Goal: Transaction & Acquisition: Purchase product/service

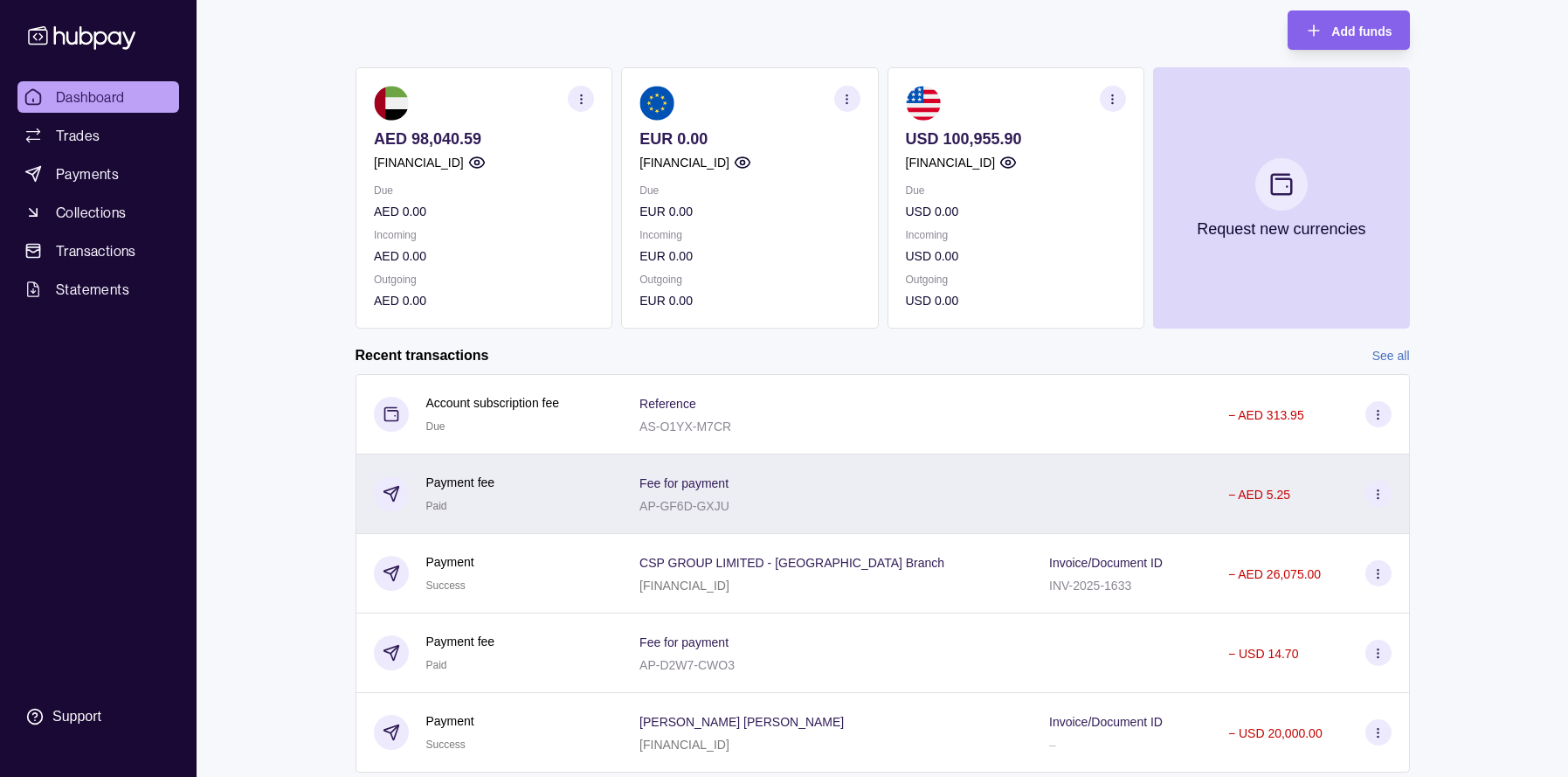
scroll to position [153, 0]
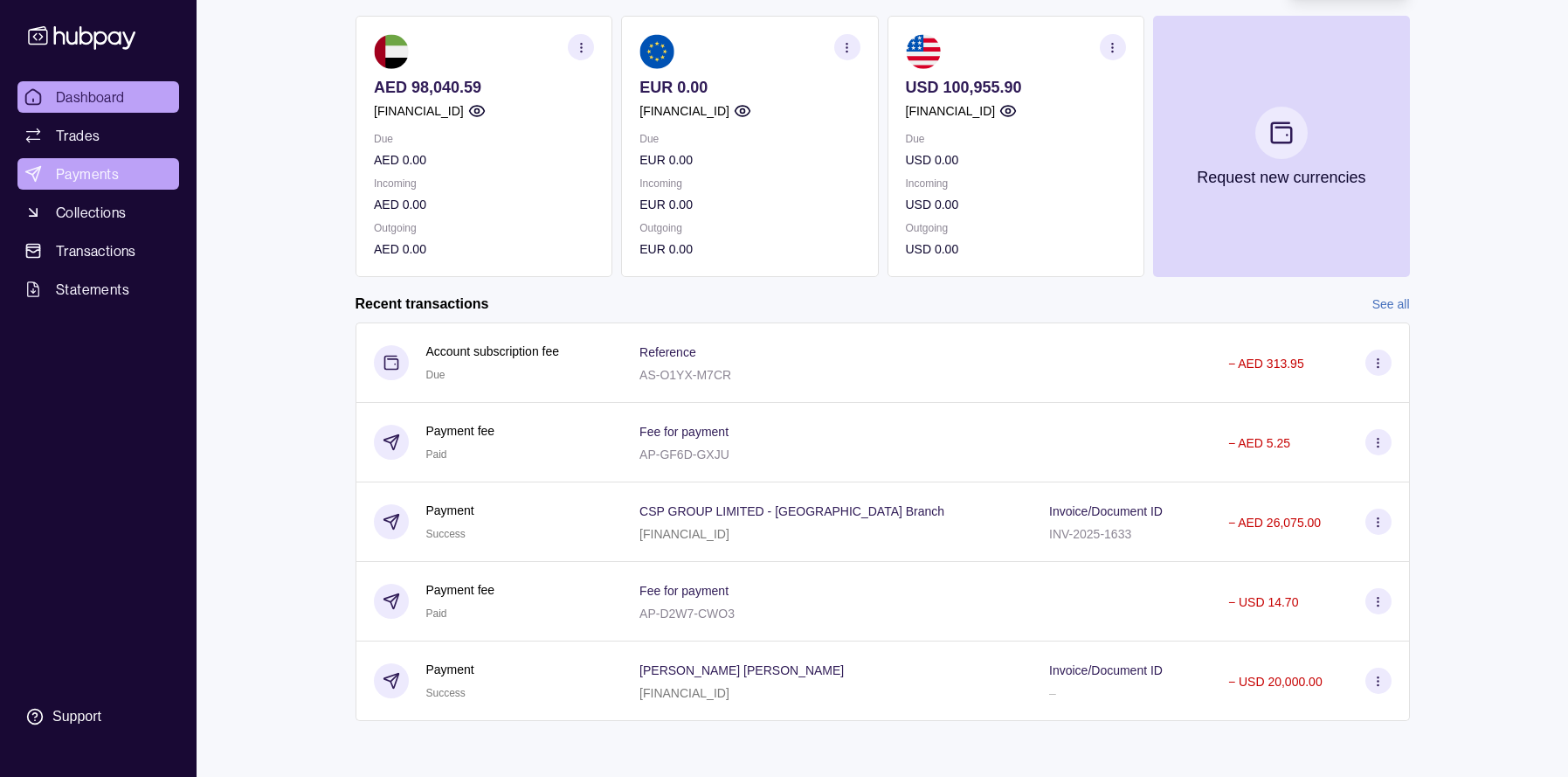
click at [104, 180] on span "Payments" at bounding box center [87, 173] width 63 height 21
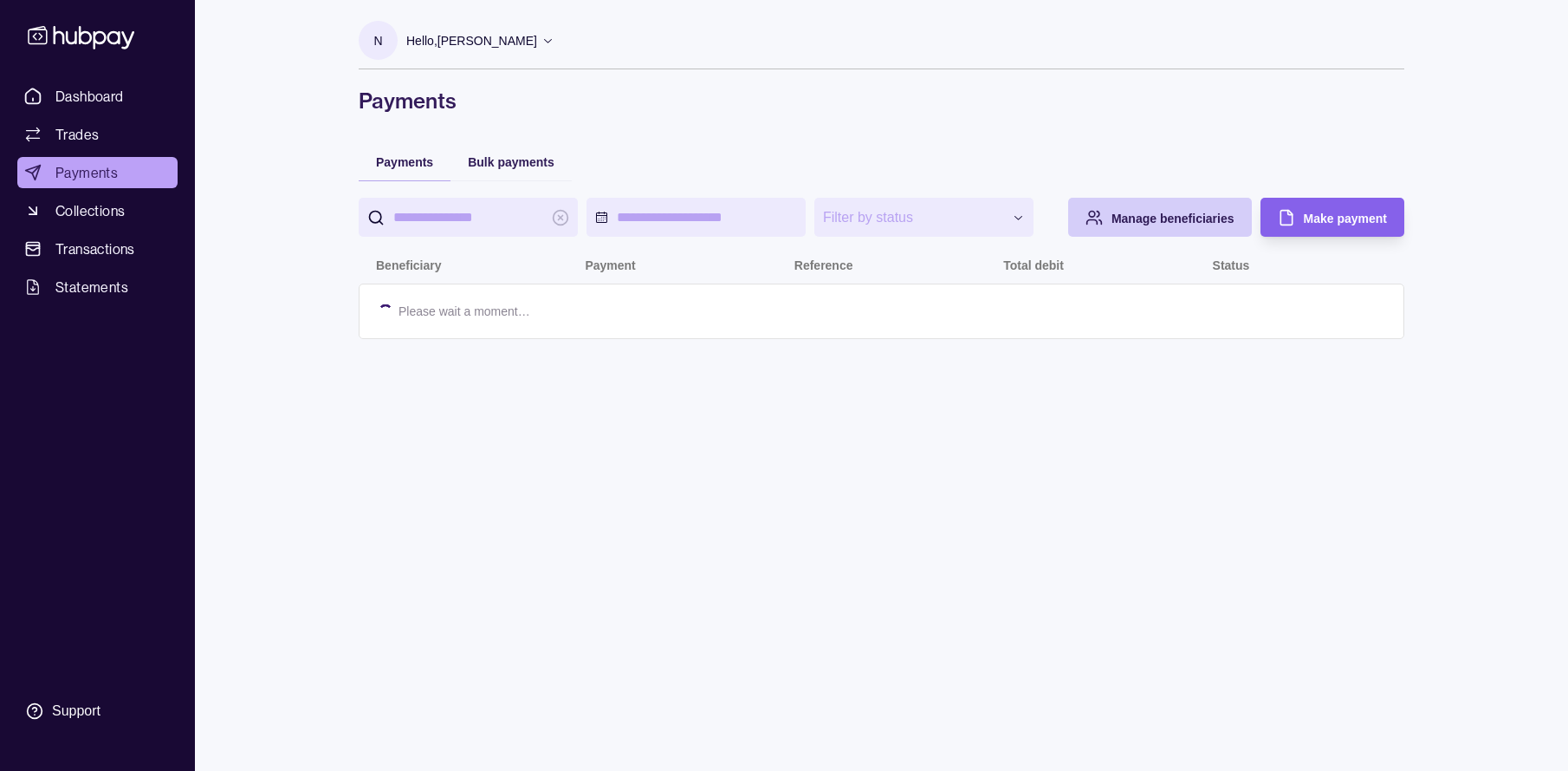
click at [1188, 225] on div "Manage beneficiaries" at bounding box center [1173, 217] width 123 height 20
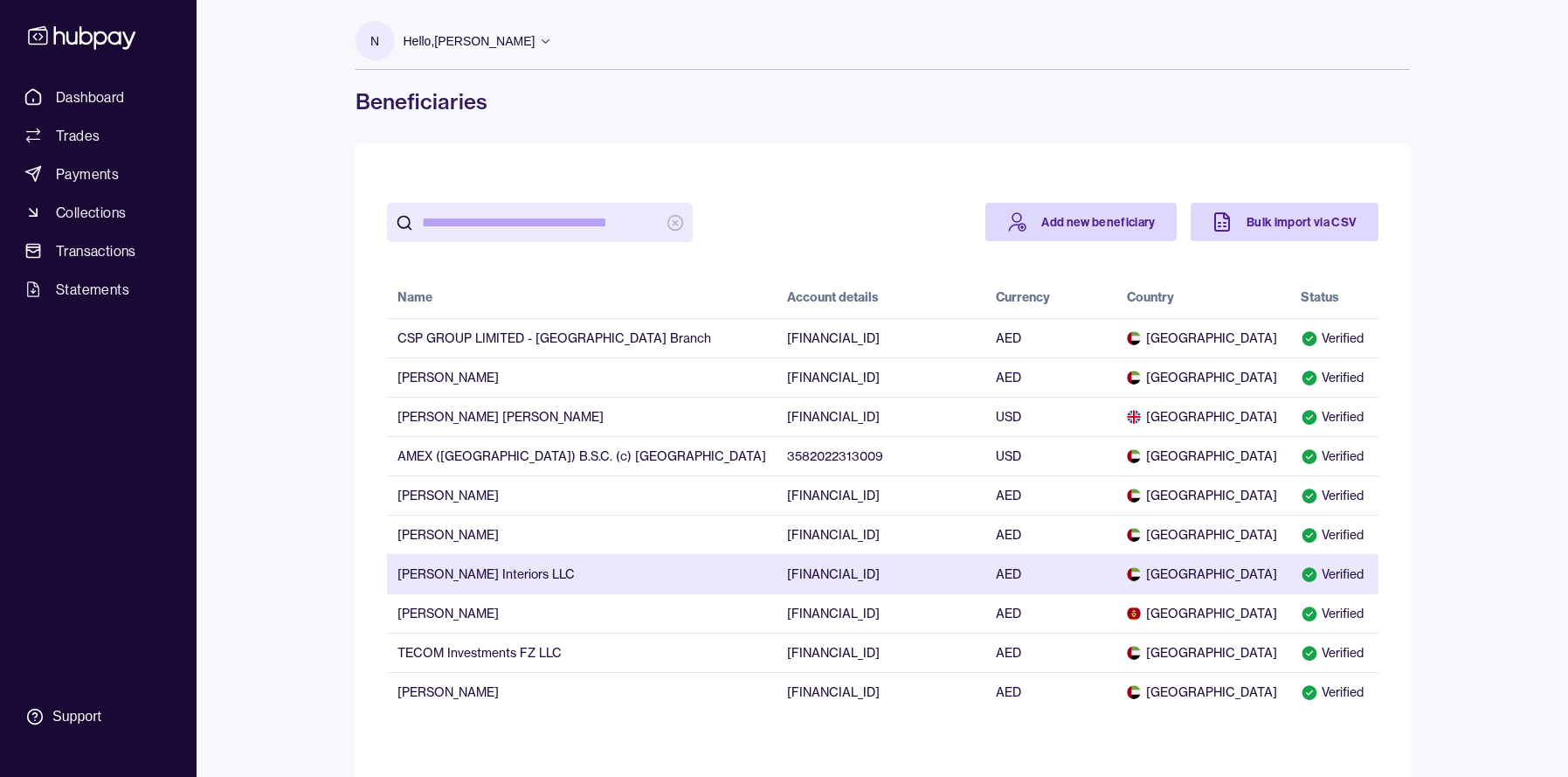
click at [640, 573] on td "[PERSON_NAME] Interiors LLC" at bounding box center [582, 574] width 390 height 39
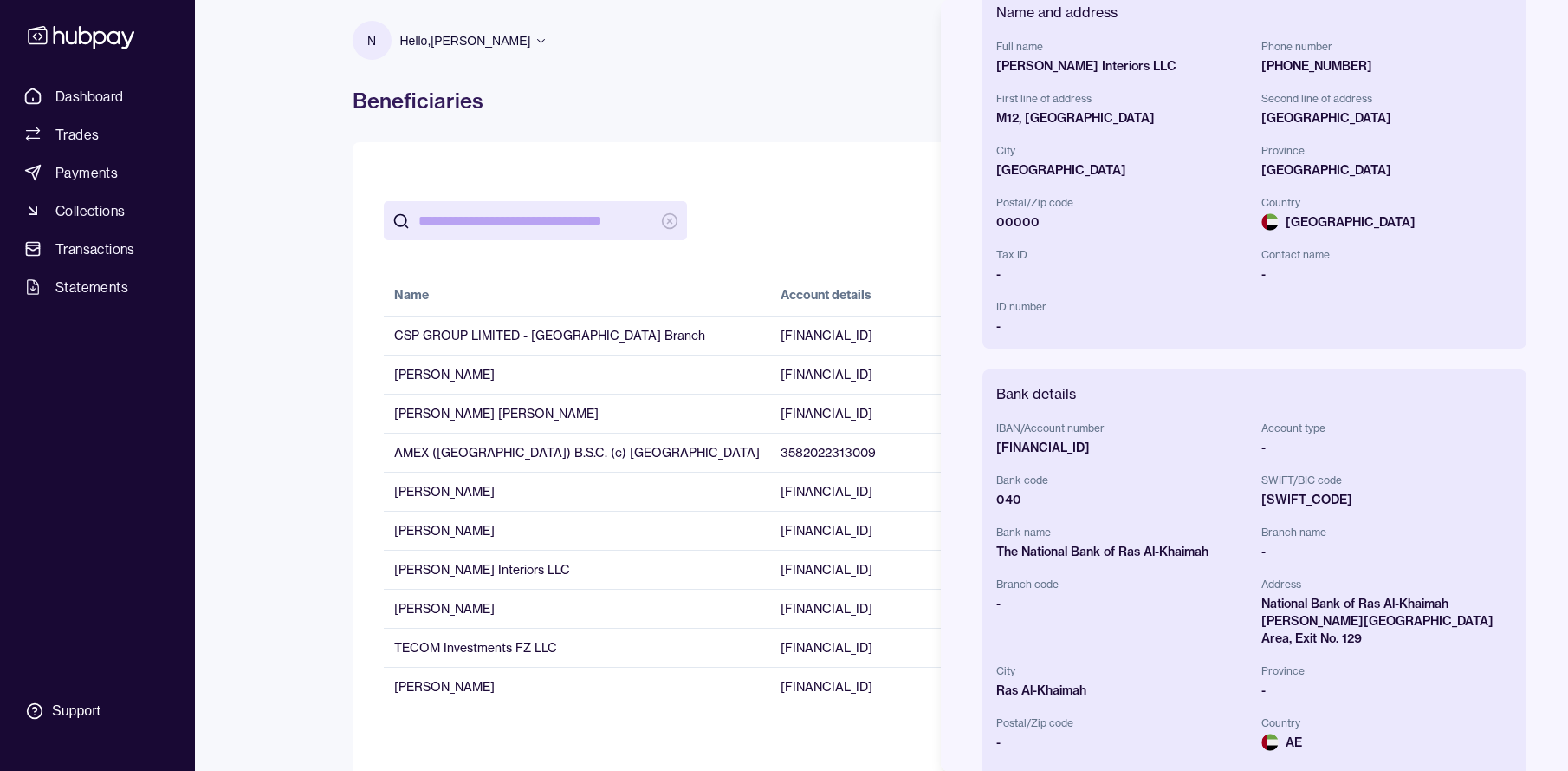
scroll to position [130, 0]
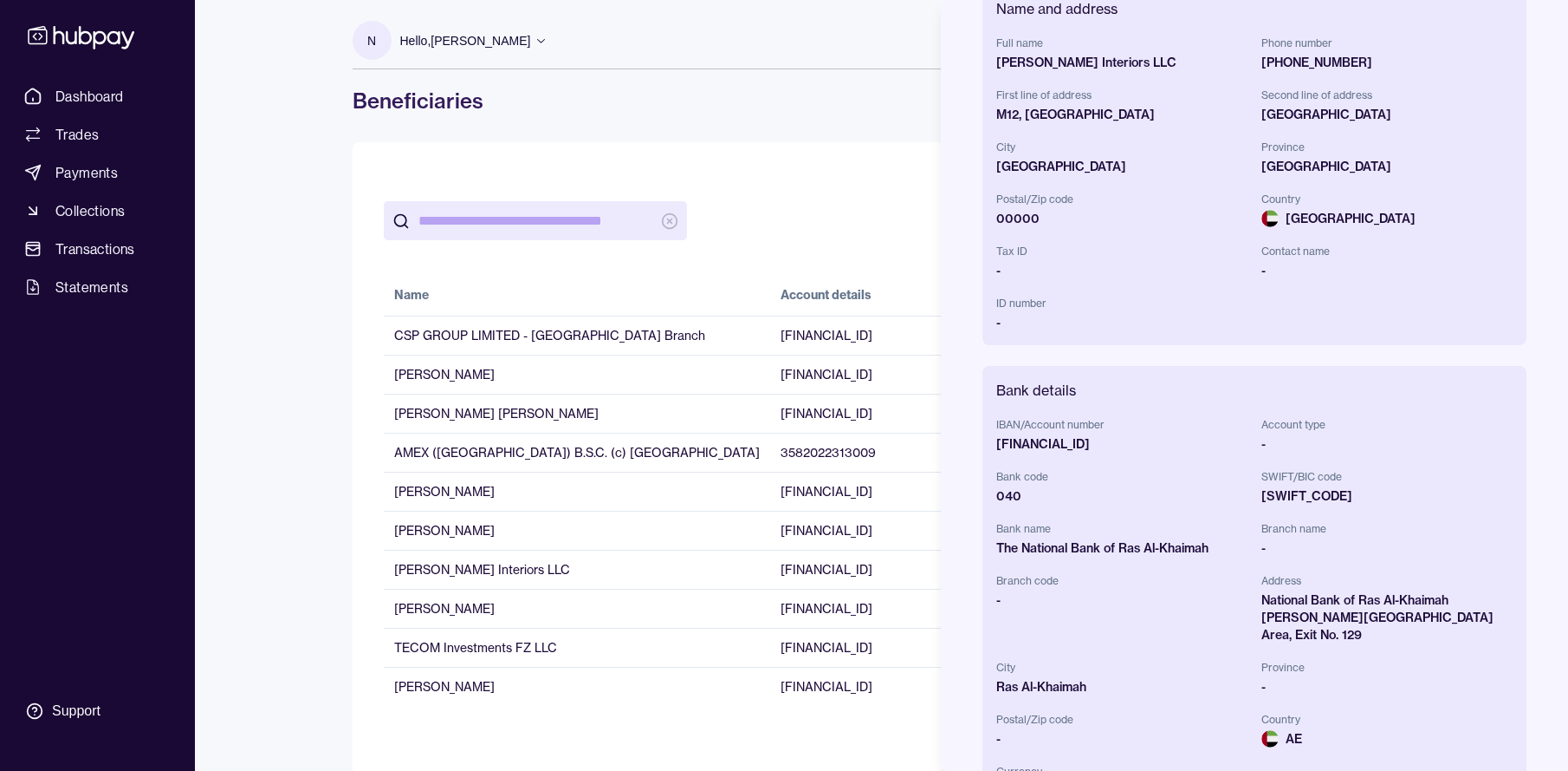
click at [1101, 444] on div "[FINANCIAL_ID]" at bounding box center [1122, 443] width 252 height 17
copy div "[FINANCIAL_ID]"
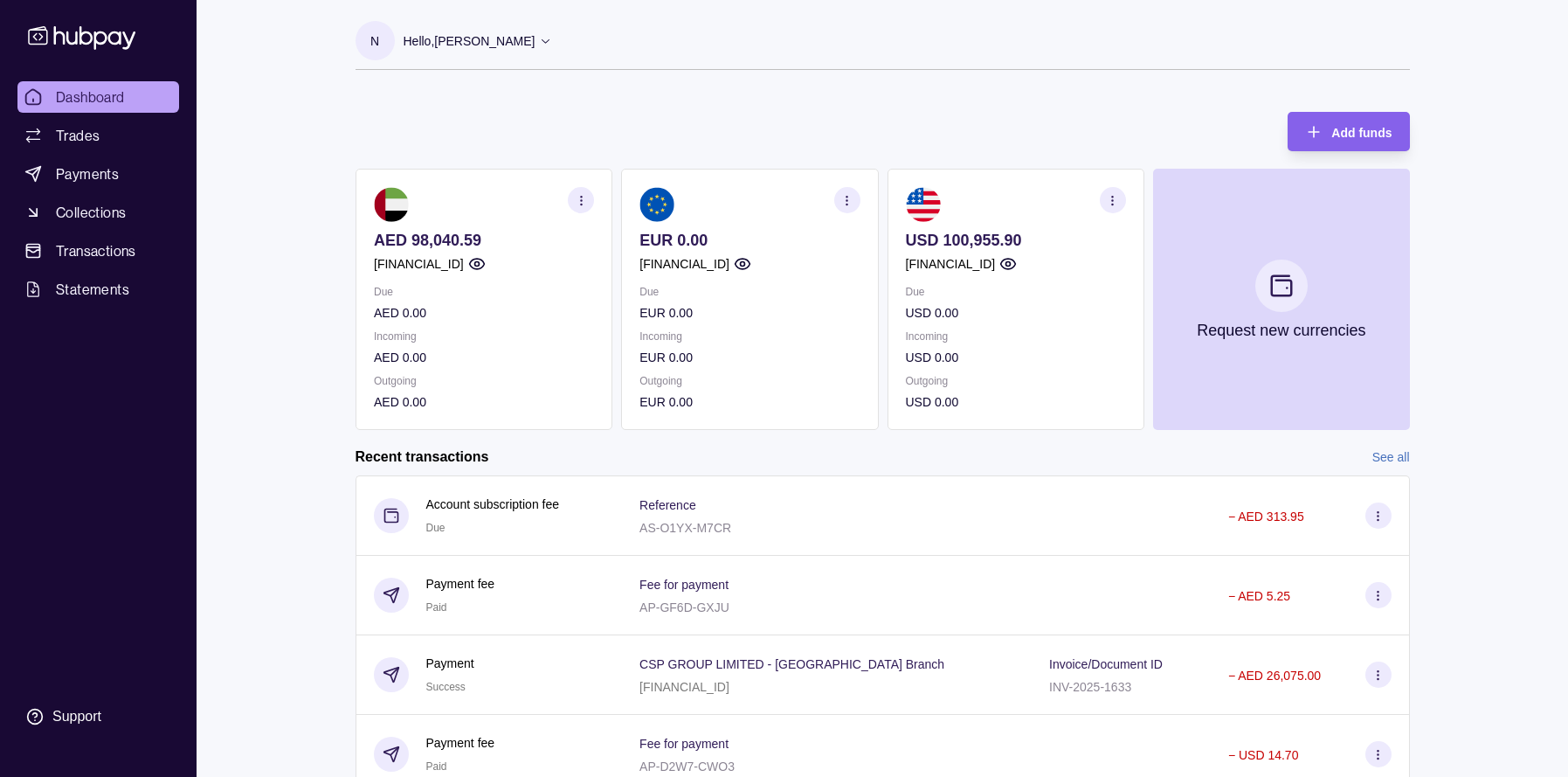
click at [419, 287] on p "Due" at bounding box center [484, 291] width 220 height 19
click at [582, 197] on icon "button" at bounding box center [580, 200] width 13 height 13
click at [547, 126] on div "Add funds AED 98,040.59 [FINANCIAL_ID] Due AED 0.00 Incoming AED 0.00 Outgoing …" at bounding box center [883, 262] width 1055 height 335
click at [88, 163] on span "Payments" at bounding box center [87, 173] width 63 height 21
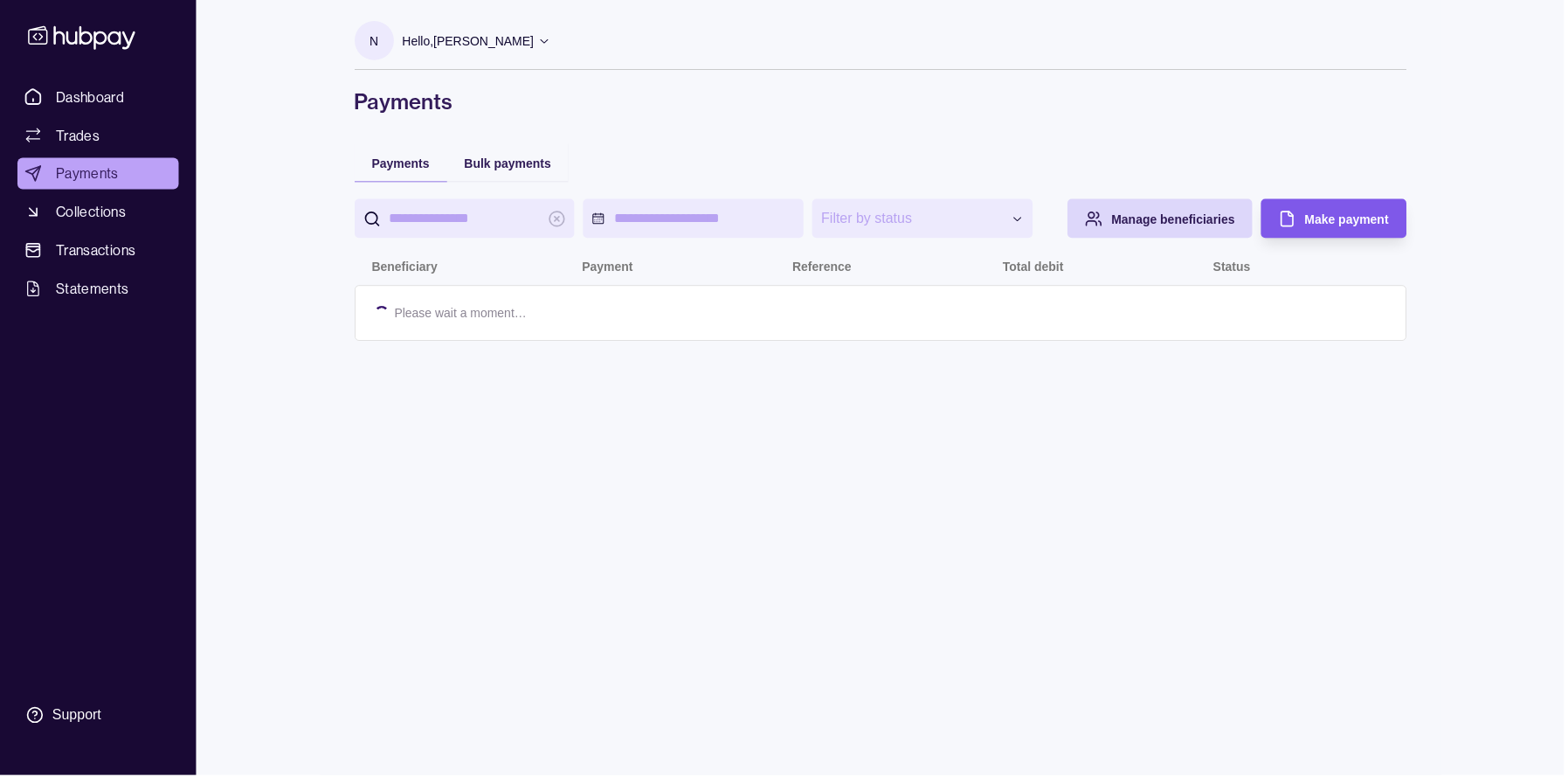
click at [1331, 226] on span "Make payment" at bounding box center [1349, 220] width 84 height 14
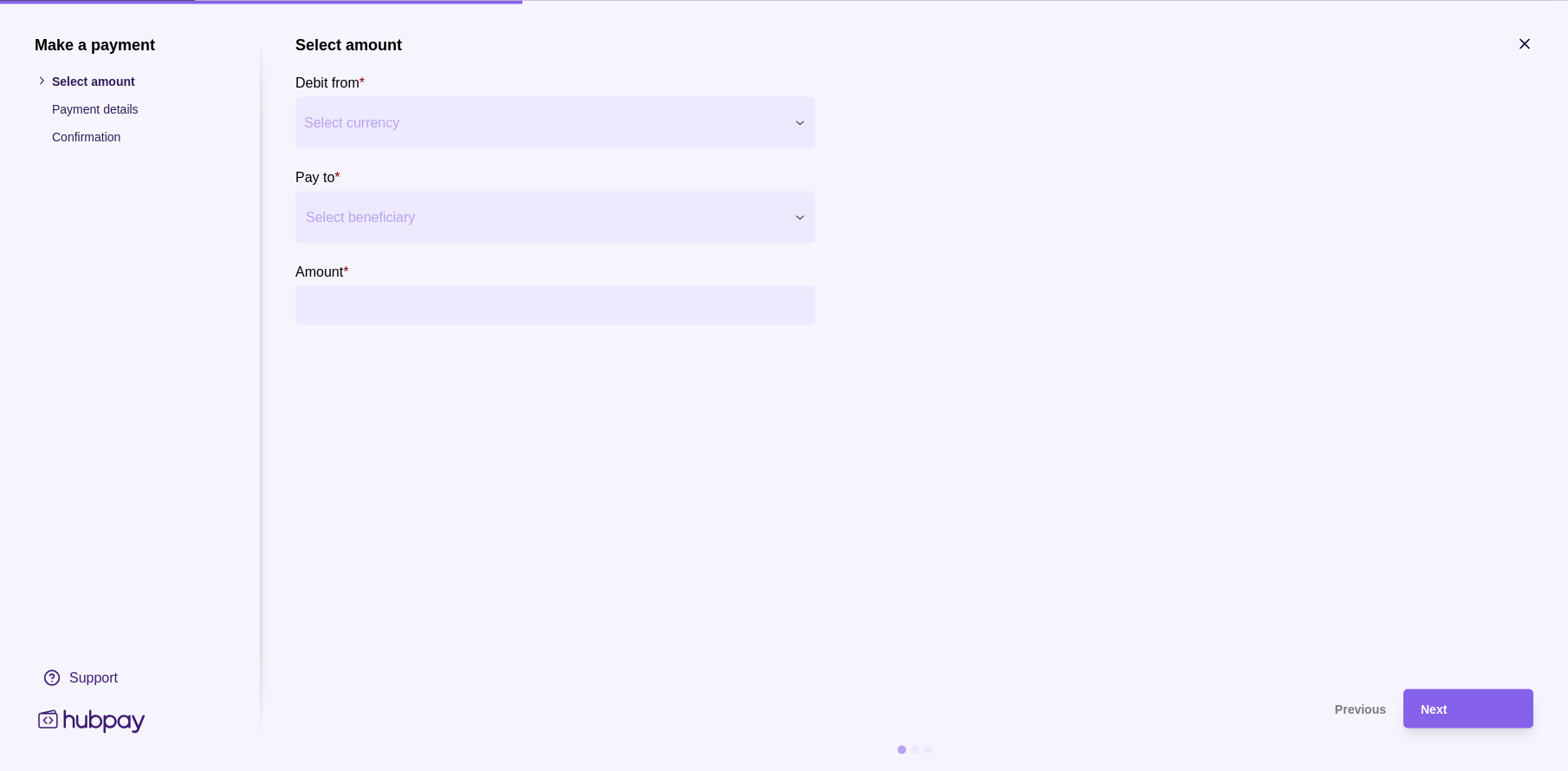
click at [414, 209] on div at bounding box center [544, 216] width 477 height 24
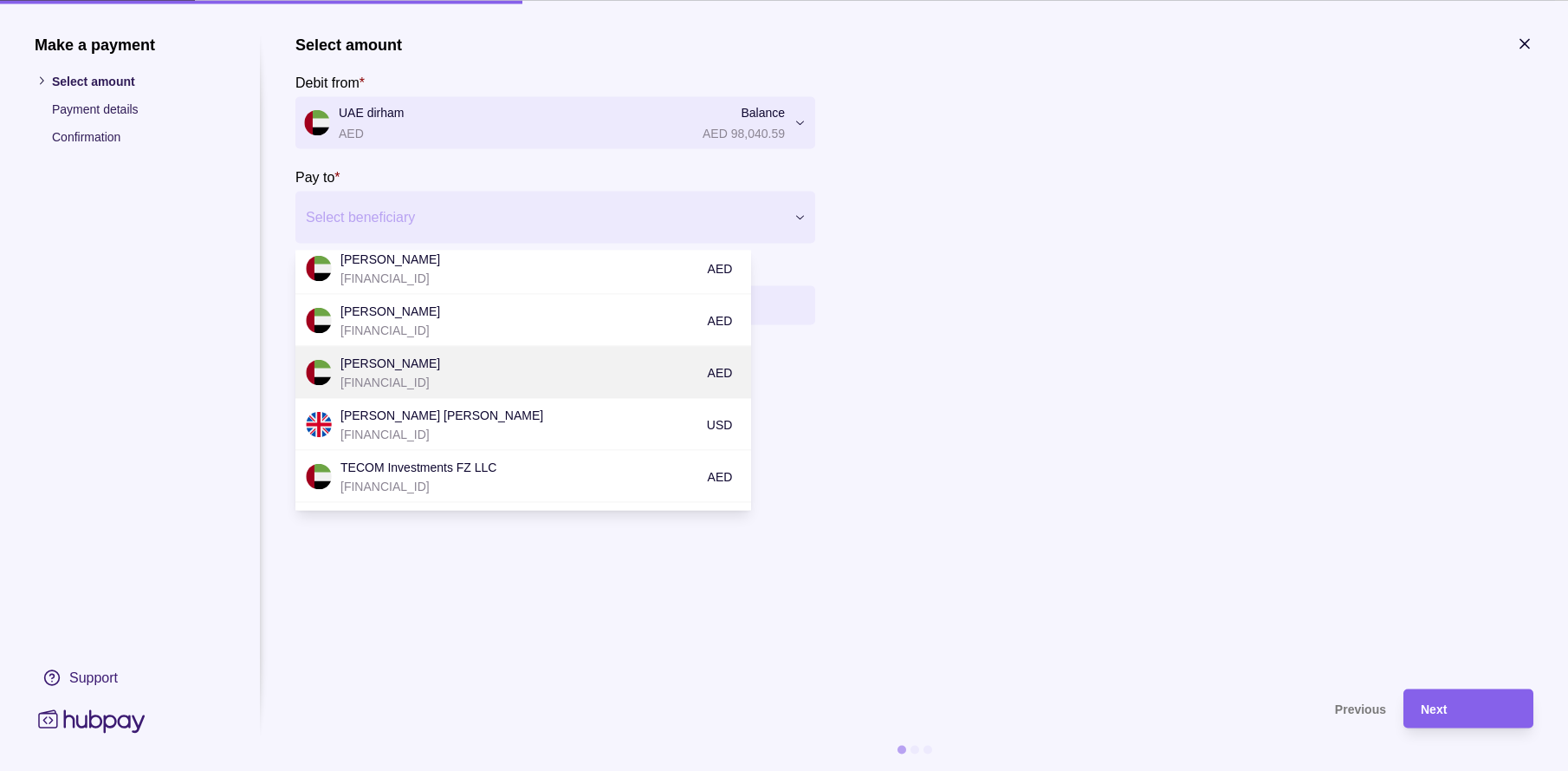
scroll to position [299, 0]
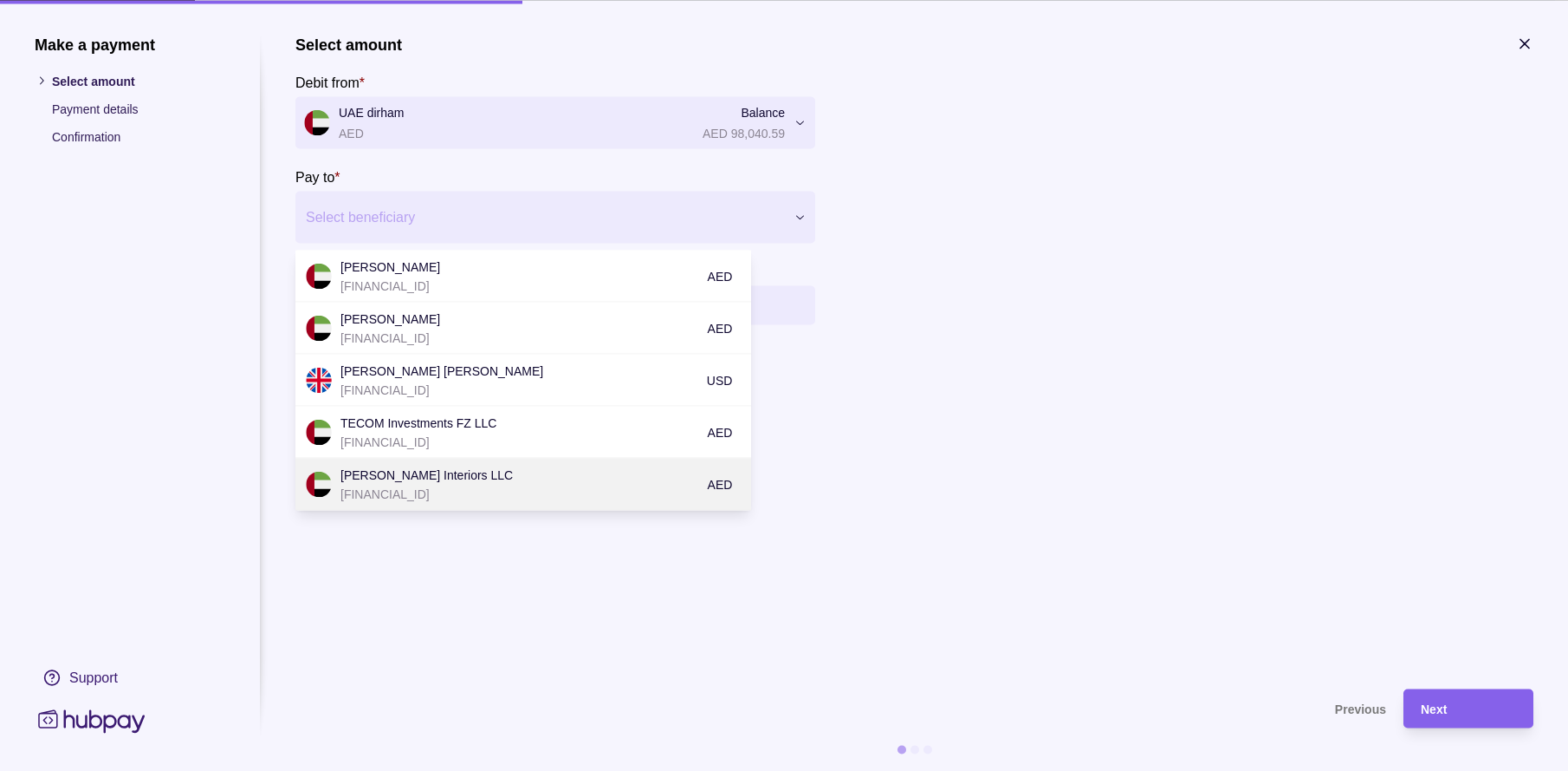
click at [425, 496] on p "[FINANCIAL_ID]" at bounding box center [520, 493] width 359 height 19
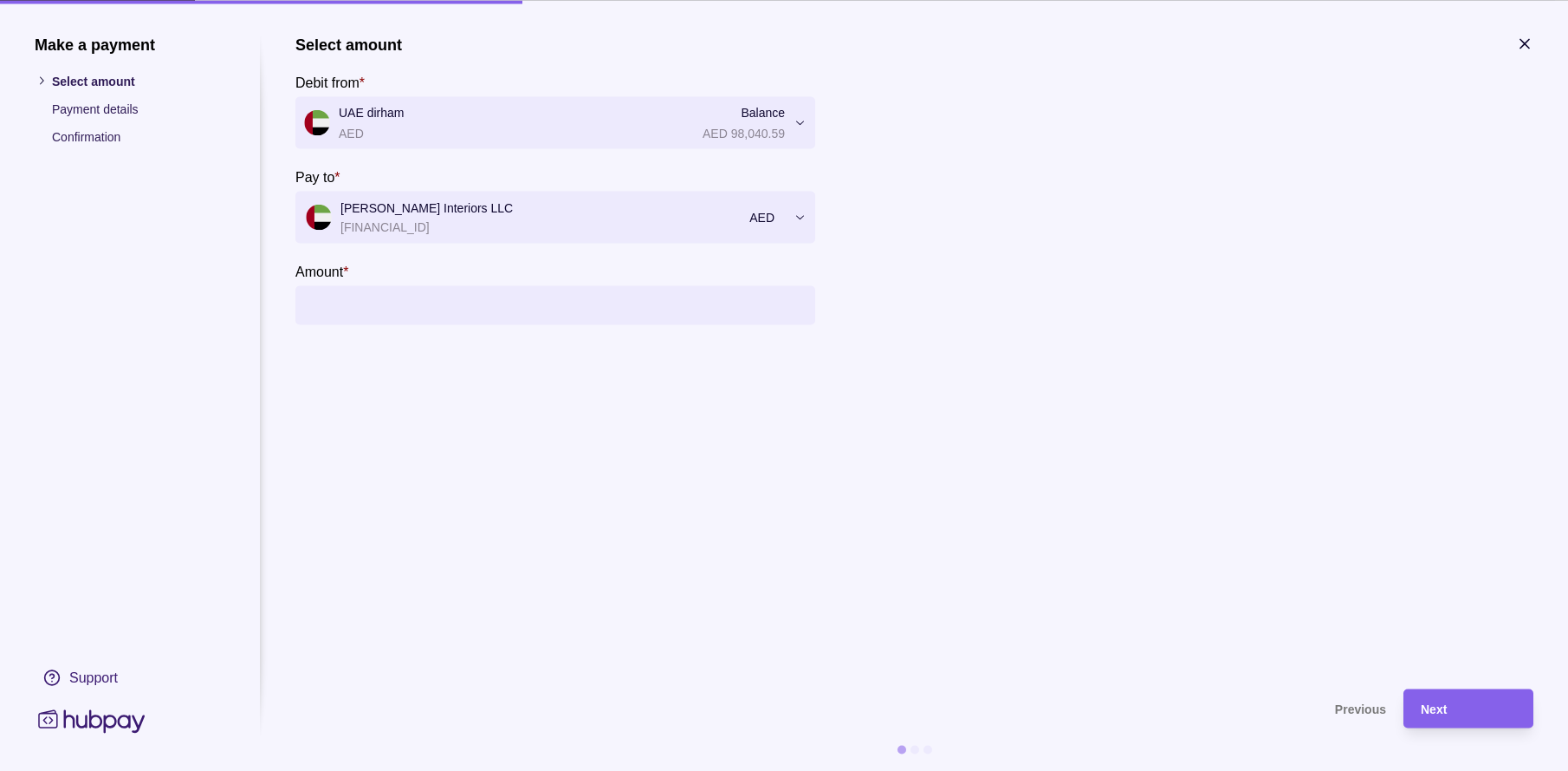
click at [427, 314] on input "Amount *" at bounding box center [572, 305] width 468 height 39
click at [397, 296] on input "Amount *" at bounding box center [572, 305] width 468 height 39
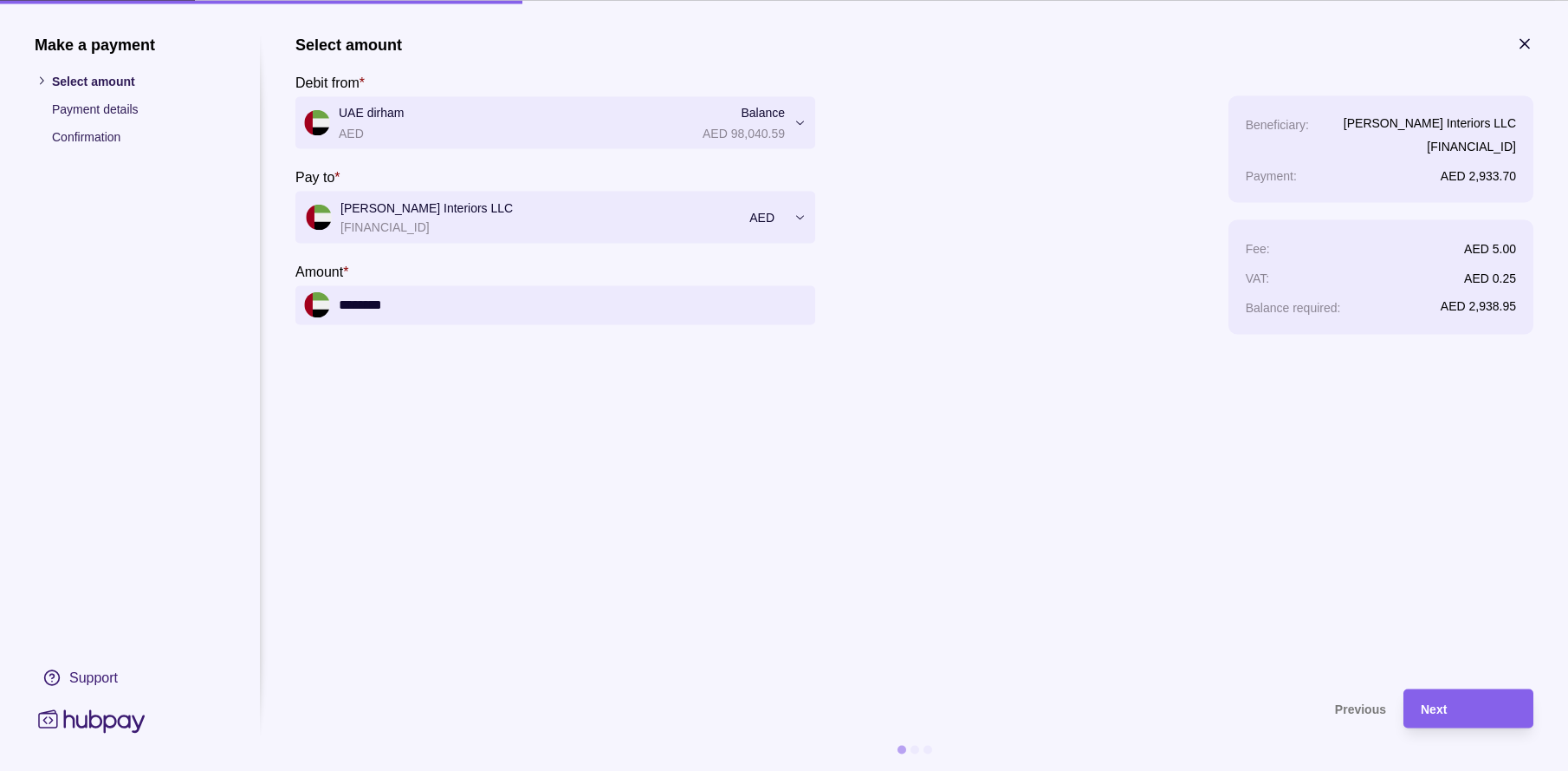
type input "********"
click at [532, 426] on section "**********" at bounding box center [914, 352] width 1238 height 636
click at [1444, 703] on span "Next" at bounding box center [1434, 710] width 26 height 14
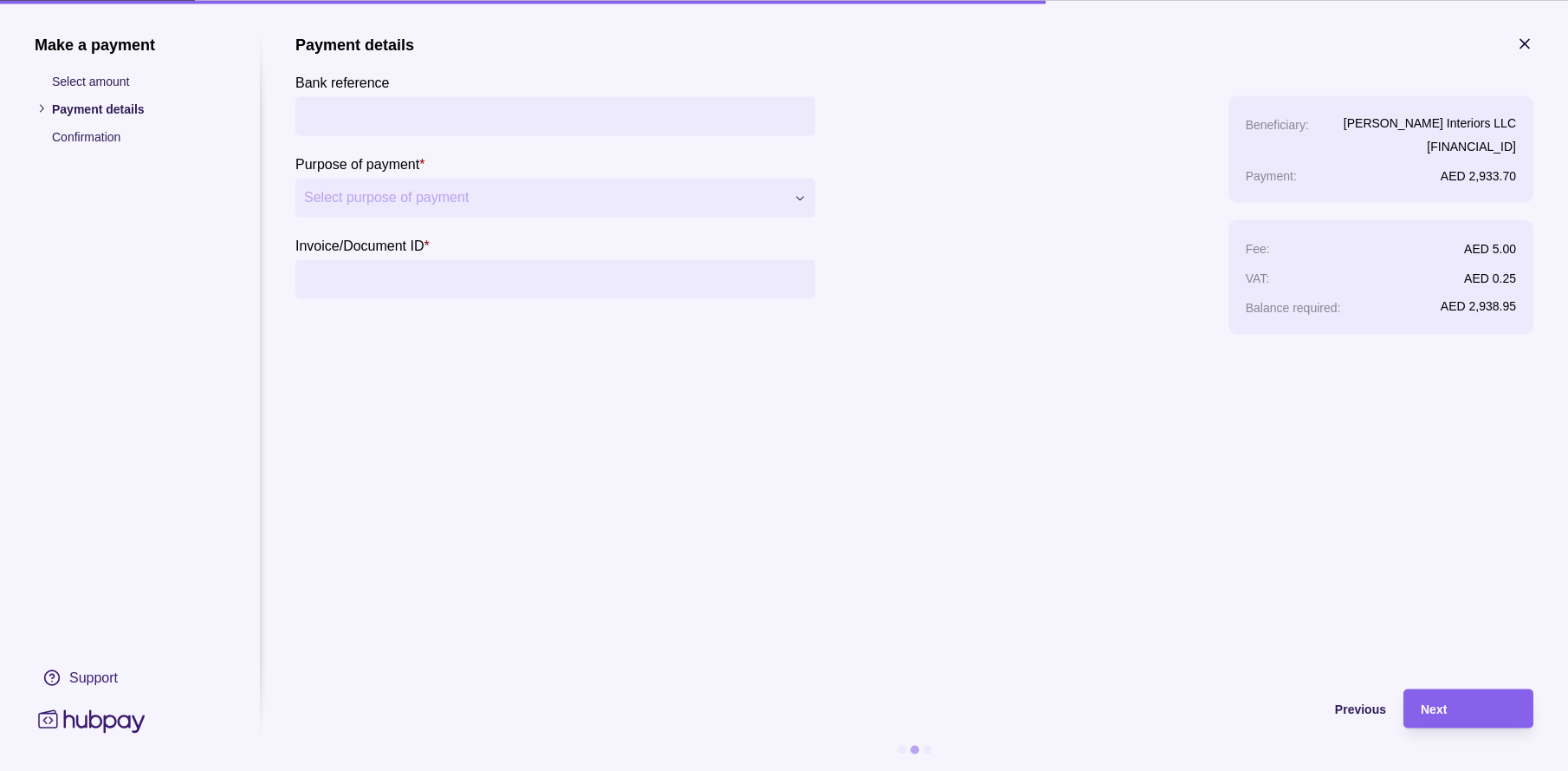
click at [449, 116] on input "Bank reference" at bounding box center [555, 116] width 502 height 39
type input "*"
type input "***"
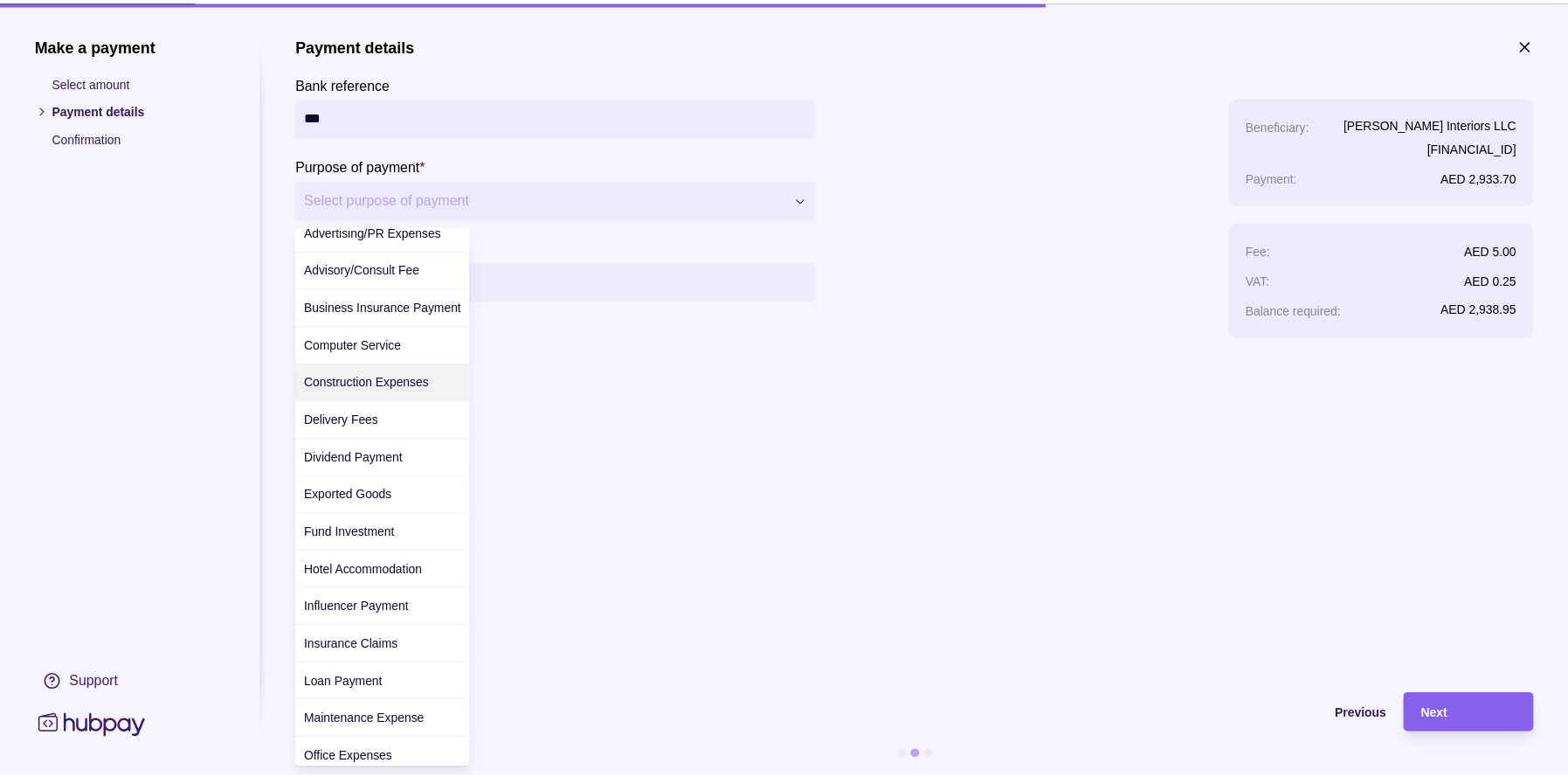
scroll to position [0, 0]
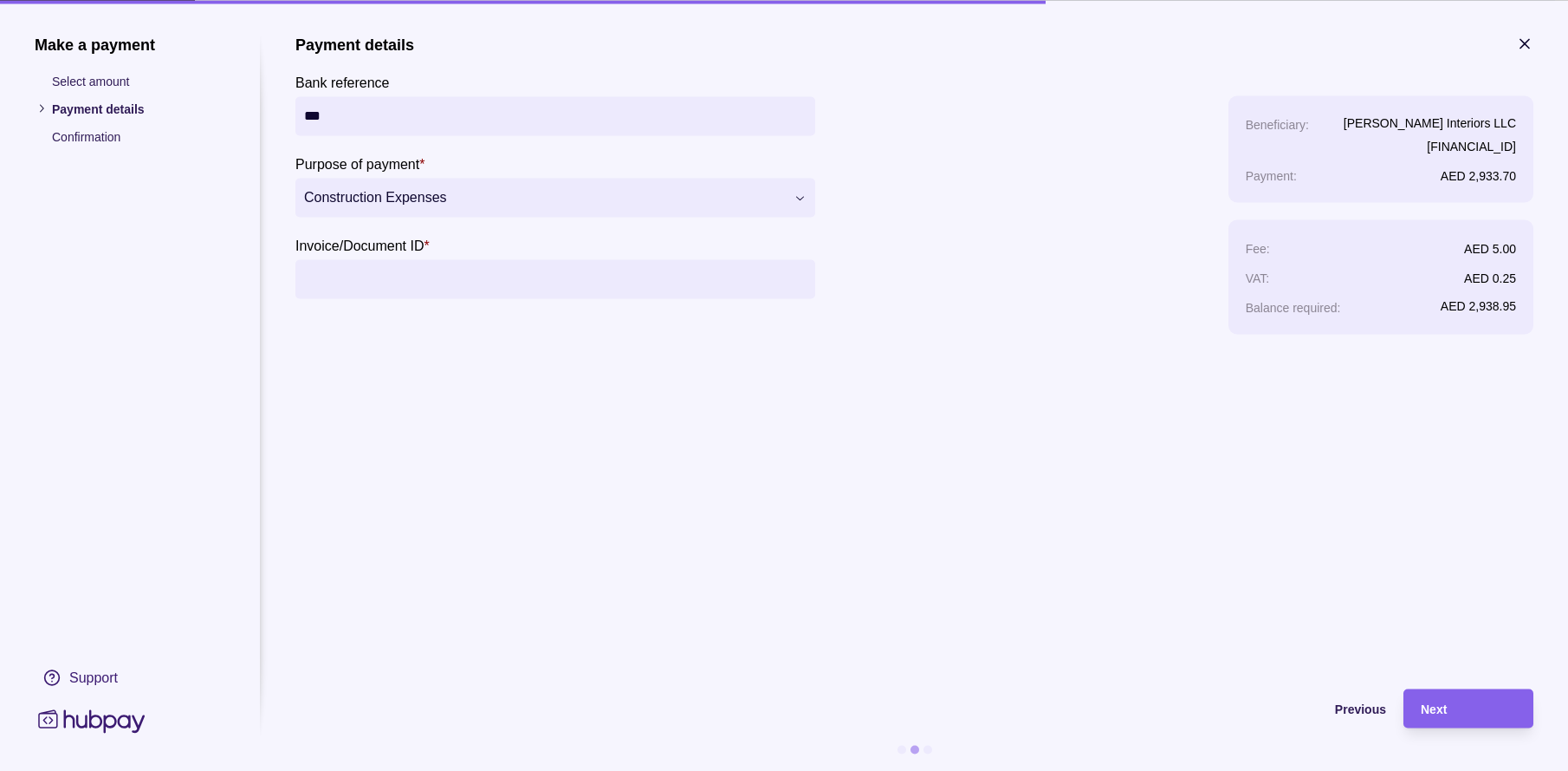
click at [546, 281] on input "Invoice/Document ID *" at bounding box center [555, 278] width 502 height 39
paste input "**********"
drag, startPoint x: 423, startPoint y: 282, endPoint x: 312, endPoint y: 278, distance: 111.1
click at [312, 278] on input "**********" at bounding box center [555, 278] width 502 height 39
type input "**********"
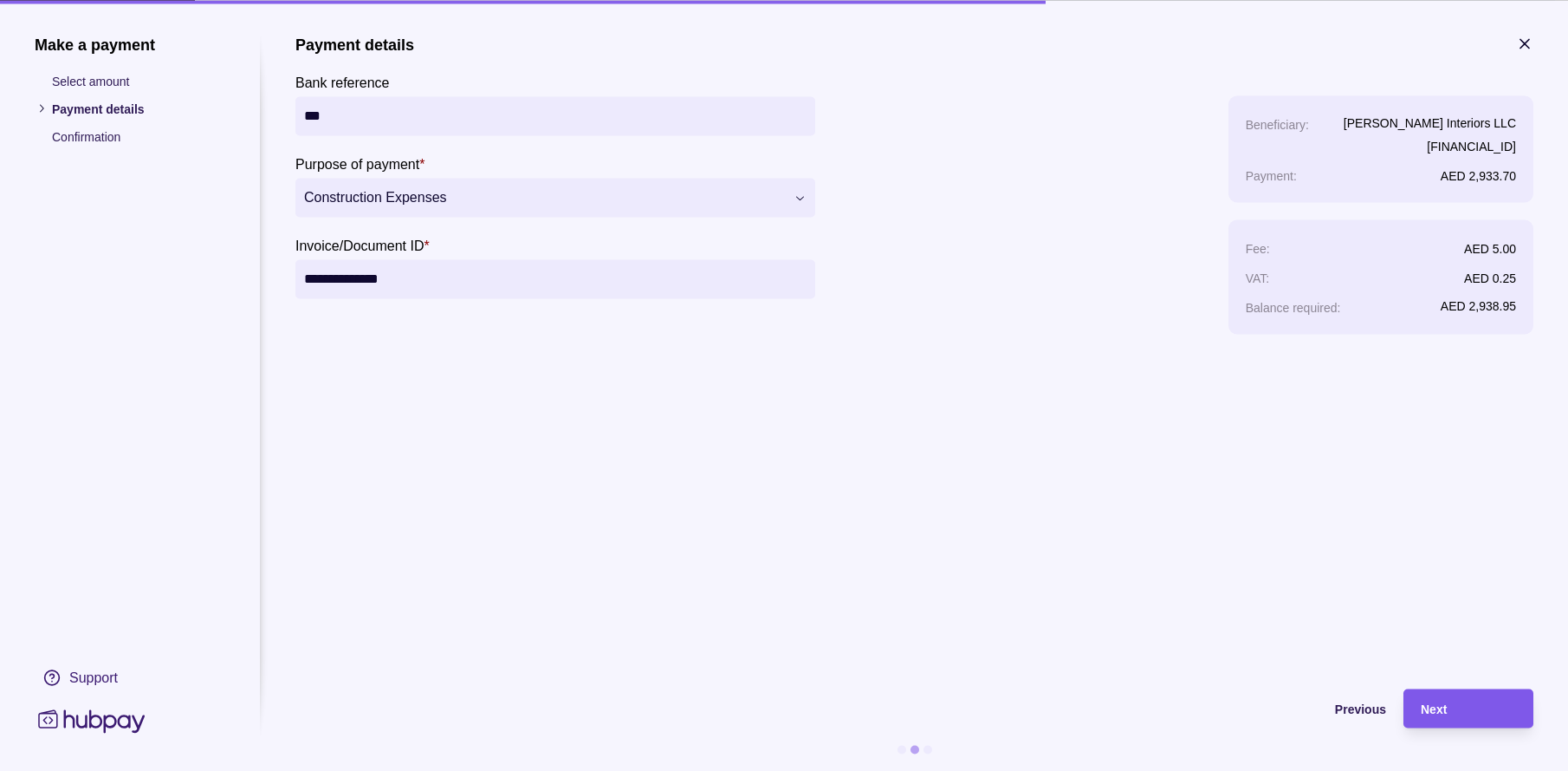
click at [1445, 708] on span "Next" at bounding box center [1434, 710] width 26 height 14
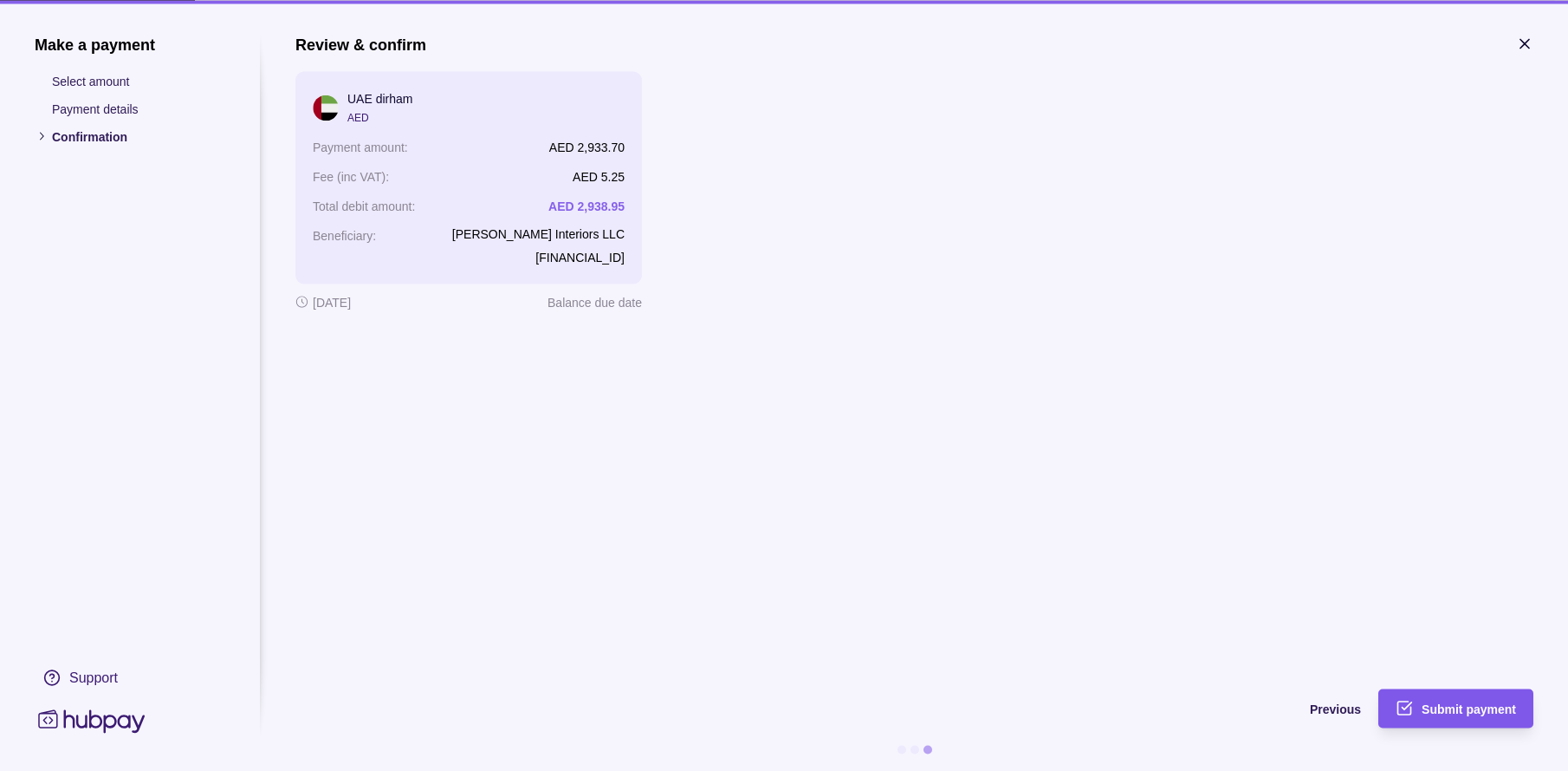
click at [1428, 707] on span "Submit payment" at bounding box center [1469, 710] width 94 height 14
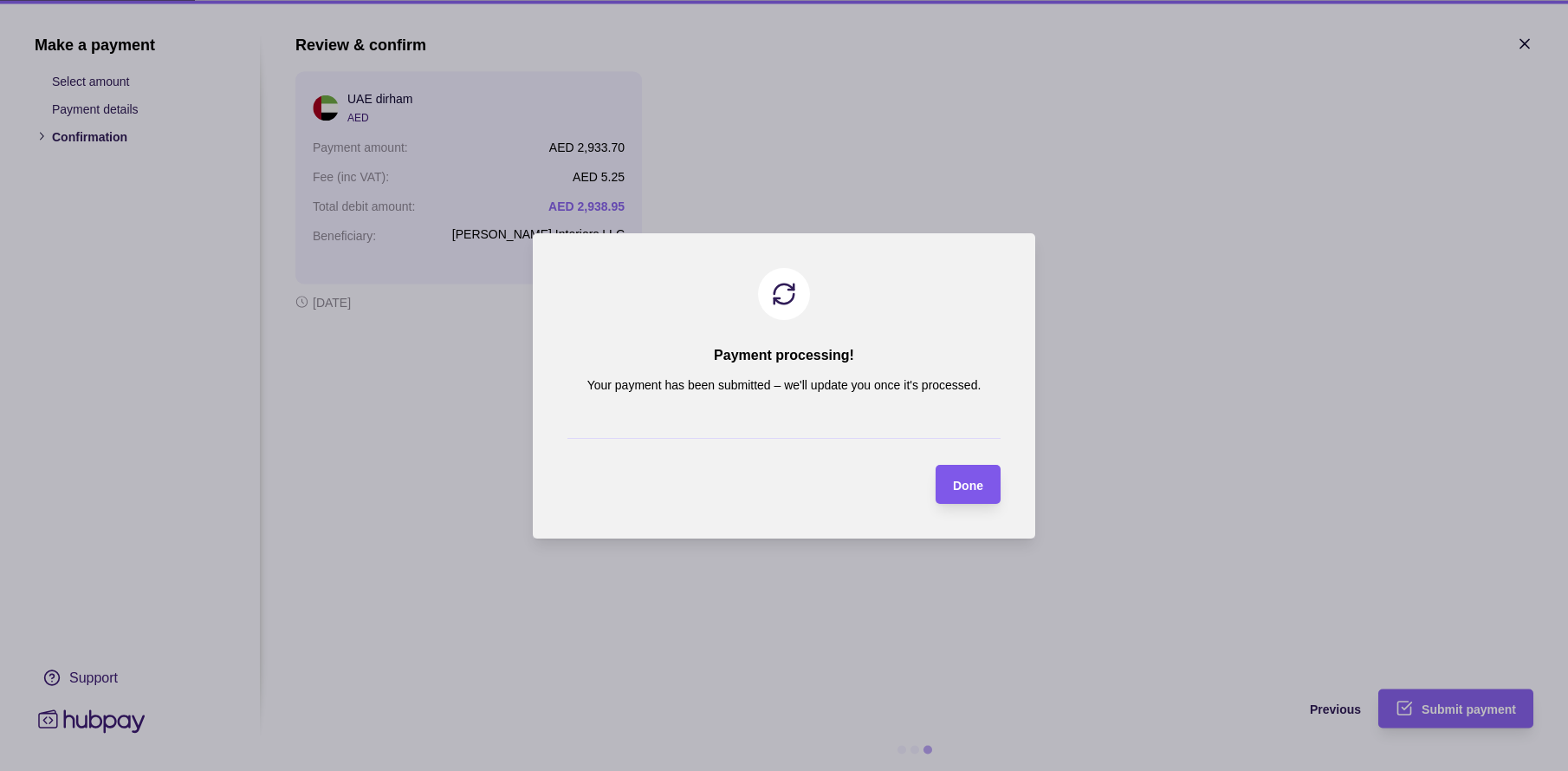
click at [968, 499] on div "Done" at bounding box center [955, 484] width 56 height 39
